Goal: Task Accomplishment & Management: Manage account settings

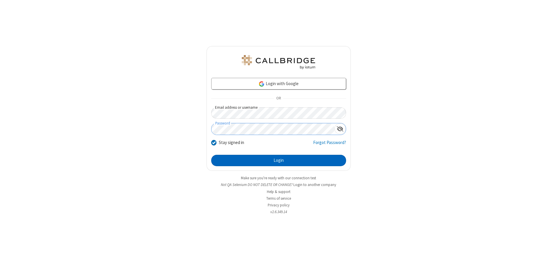
click at [278, 160] on button "Login" at bounding box center [278, 161] width 135 height 12
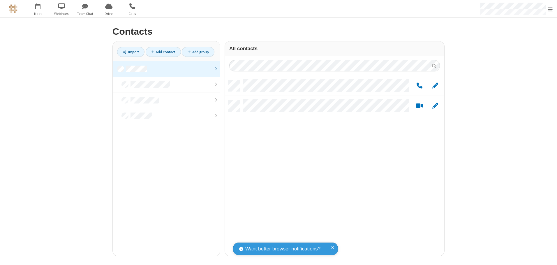
scroll to position [176, 215]
click at [166, 69] on link at bounding box center [166, 69] width 107 height 16
click at [435, 85] on span "Edit" at bounding box center [435, 85] width 6 height 7
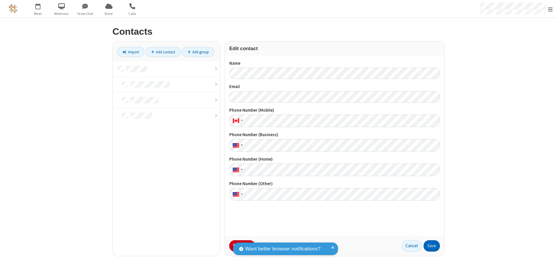
click at [431, 245] on button "Save" at bounding box center [431, 246] width 16 height 12
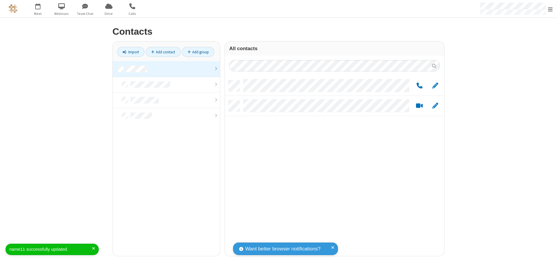
scroll to position [176, 215]
